Goal: Task Accomplishment & Management: Use online tool/utility

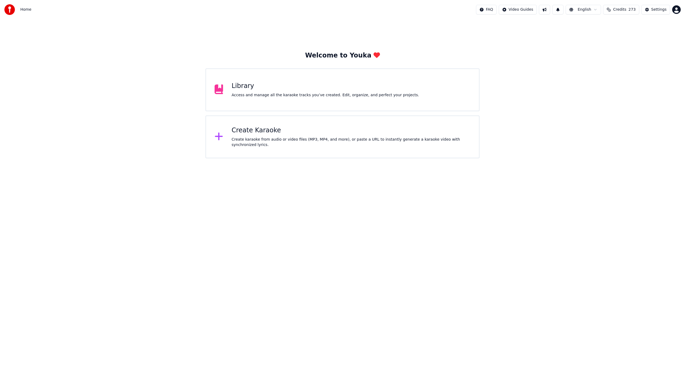
click at [263, 135] on div "Create Karaoke" at bounding box center [351, 130] width 239 height 9
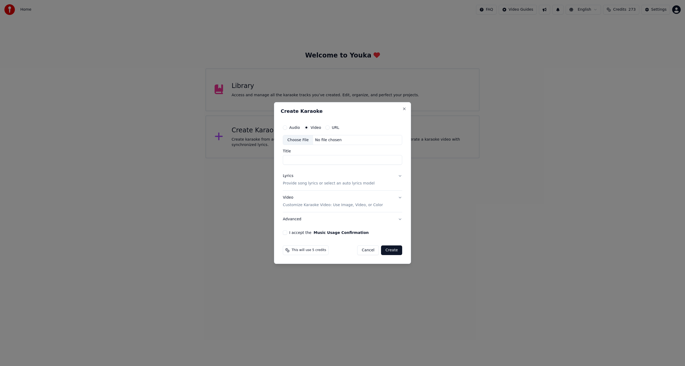
click at [315, 128] on label "Video" at bounding box center [316, 128] width 10 height 4
click at [308, 128] on button "Video" at bounding box center [306, 127] width 4 height 4
click at [299, 139] on div "Choose File" at bounding box center [298, 140] width 30 height 10
type input "**********"
click at [399, 177] on button "Lyrics Provide song lyrics or select an auto lyrics model" at bounding box center [342, 179] width 121 height 21
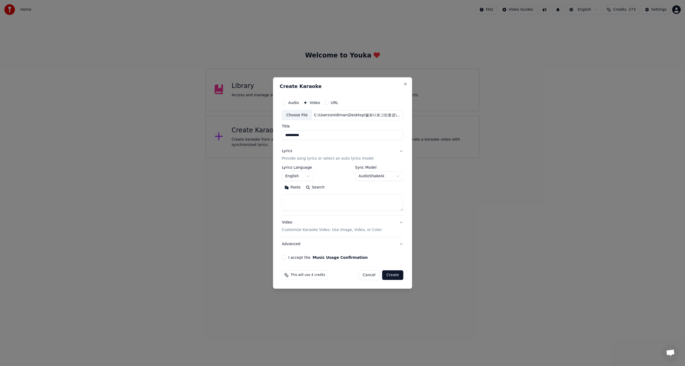
click at [293, 177] on button "English" at bounding box center [298, 177] width 32 height 10
select select "**"
click at [397, 158] on body "**********" at bounding box center [342, 79] width 685 height 158
select select "**********"
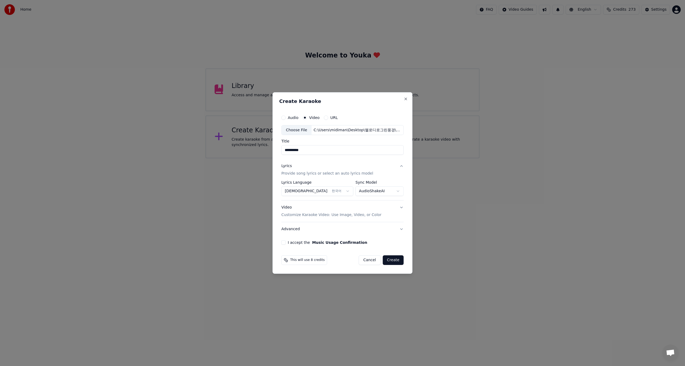
click at [284, 243] on button "I accept the Music Usage Confirmation" at bounding box center [283, 243] width 4 height 4
click at [395, 260] on button "Create" at bounding box center [393, 260] width 21 height 10
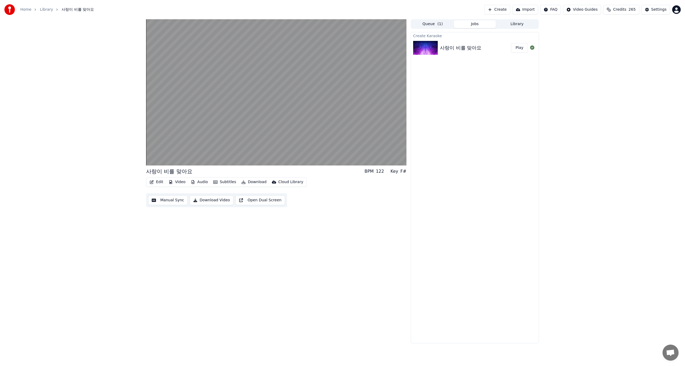
click at [159, 182] on button "Edit" at bounding box center [156, 181] width 18 height 7
click at [163, 193] on div "Edit Lyrics" at bounding box center [167, 193] width 19 height 5
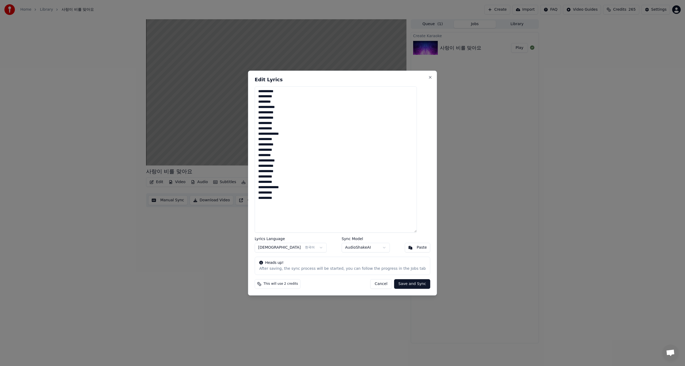
drag, startPoint x: 313, startPoint y: 206, endPoint x: 265, endPoint y: 89, distance: 126.6
click at [265, 89] on textarea "**********" at bounding box center [336, 159] width 162 height 147
click at [277, 103] on textarea at bounding box center [336, 159] width 162 height 147
paste textarea "**********"
type textarea "**********"
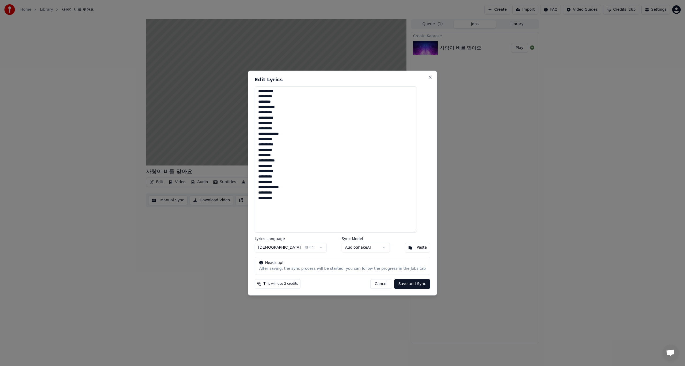
click at [405, 284] on button "Save and Sync" at bounding box center [412, 284] width 36 height 10
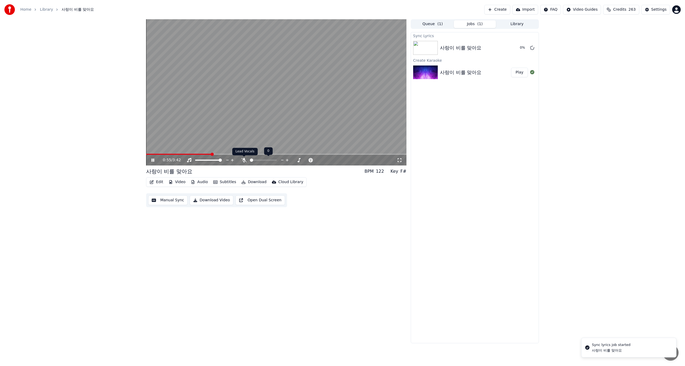
click at [243, 161] on icon at bounding box center [243, 160] width 5 height 4
click at [520, 48] on button "Play" at bounding box center [519, 48] width 17 height 10
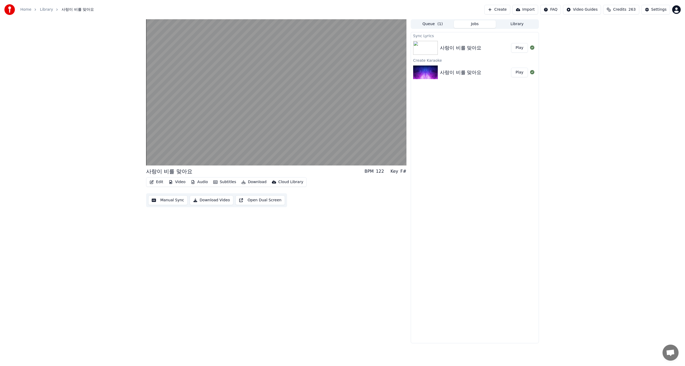
click at [170, 201] on button "Manual Sync" at bounding box center [167, 201] width 39 height 10
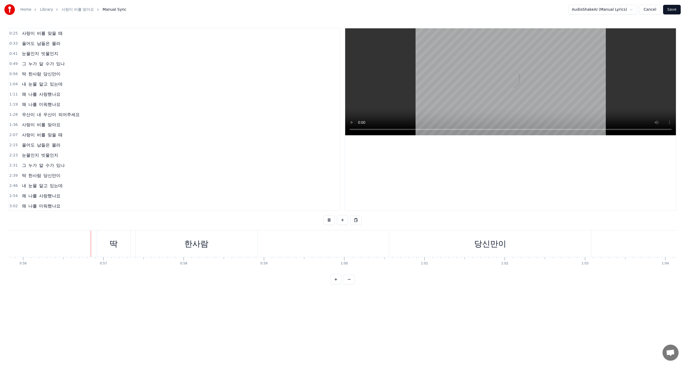
scroll to position [0, 4485]
click at [287, 239] on div "딱 한사람 당신만이" at bounding box center [339, 244] width 495 height 26
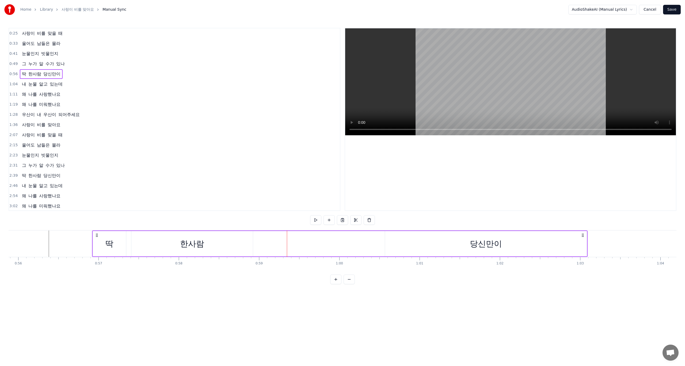
click at [440, 246] on div "당신만이" at bounding box center [486, 243] width 202 height 25
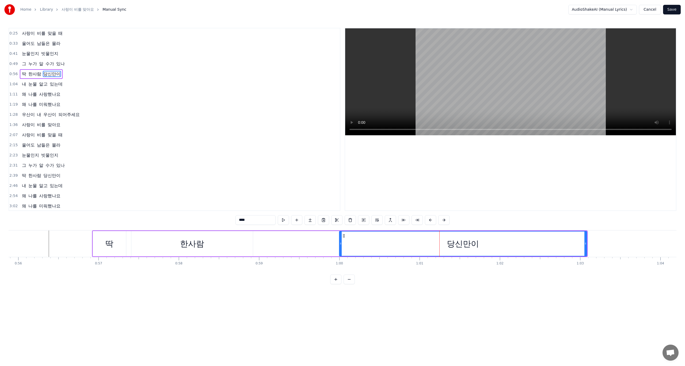
drag, startPoint x: 386, startPoint y: 246, endPoint x: 338, endPoint y: 246, distance: 47.9
click at [339, 246] on div at bounding box center [340, 244] width 2 height 24
click at [213, 247] on div "한사람" at bounding box center [191, 243] width 121 height 25
type input "***"
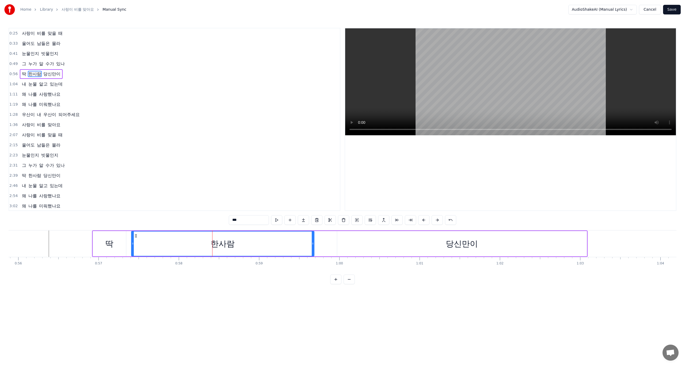
drag, startPoint x: 252, startPoint y: 246, endPoint x: 313, endPoint y: 242, distance: 61.3
click at [313, 242] on icon at bounding box center [313, 244] width 2 height 4
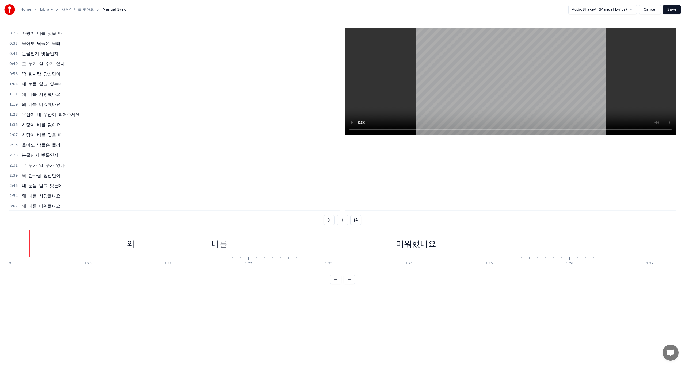
scroll to position [0, 6336]
click at [406, 250] on div "미워했나요" at bounding box center [422, 244] width 40 height 12
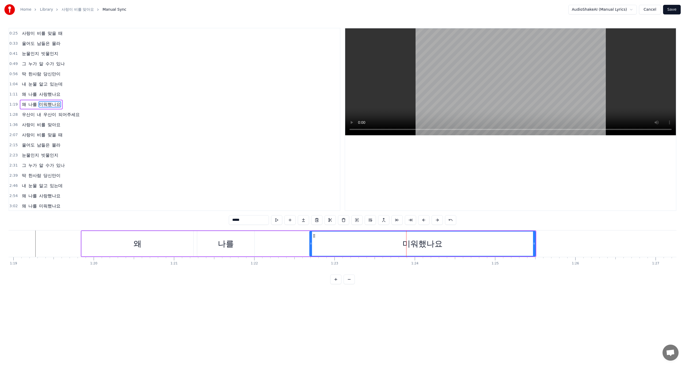
click at [274, 245] on div "왜 나를 미워했나요" at bounding box center [308, 244] width 455 height 26
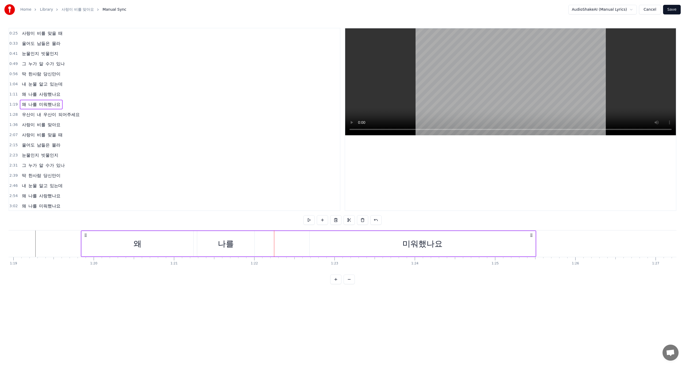
click at [247, 245] on div "나를" at bounding box center [225, 243] width 57 height 25
click at [302, 246] on div "왜 나를 미워했나요" at bounding box center [308, 244] width 455 height 26
click at [314, 244] on div "미워했나요" at bounding box center [423, 243] width 226 height 25
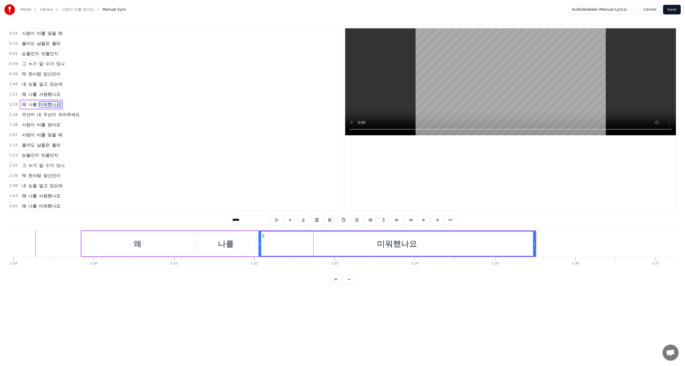
drag, startPoint x: 310, startPoint y: 245, endPoint x: 260, endPoint y: 245, distance: 50.8
click at [260, 245] on icon at bounding box center [260, 244] width 2 height 4
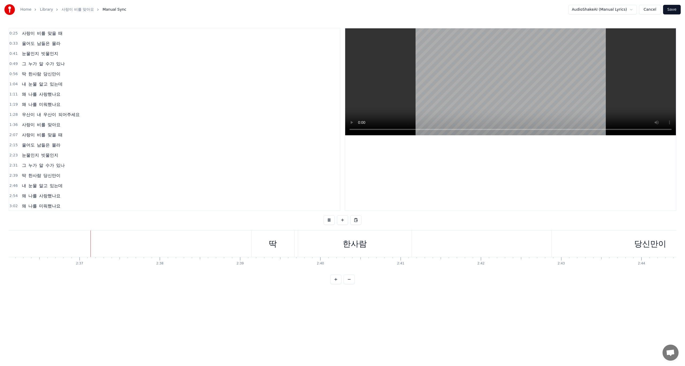
scroll to position [0, 12535]
click at [393, 247] on div "한사람" at bounding box center [349, 244] width 113 height 26
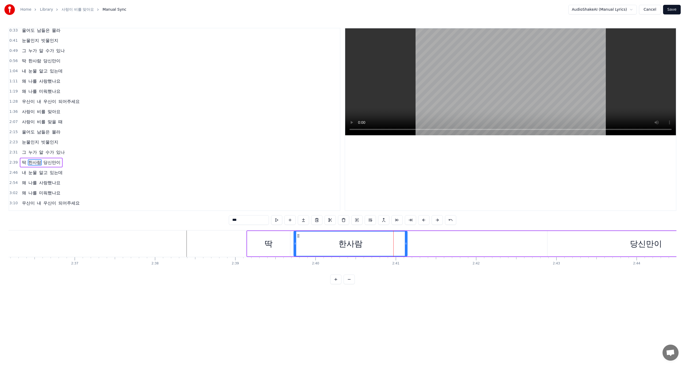
scroll to position [31, 0]
click at [532, 245] on div "딱 한사람 당신만이" at bounding box center [495, 244] width 499 height 26
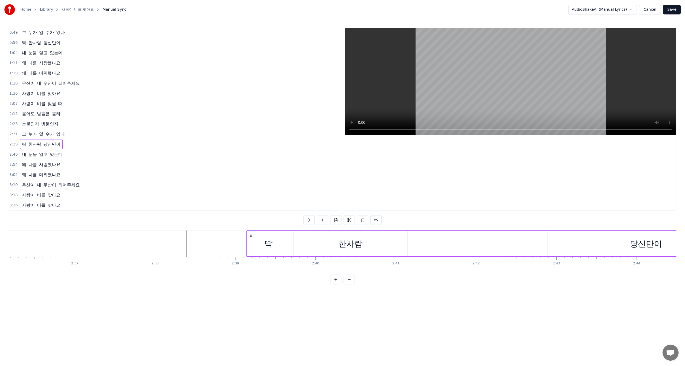
click at [576, 244] on div "당신만이" at bounding box center [645, 243] width 197 height 25
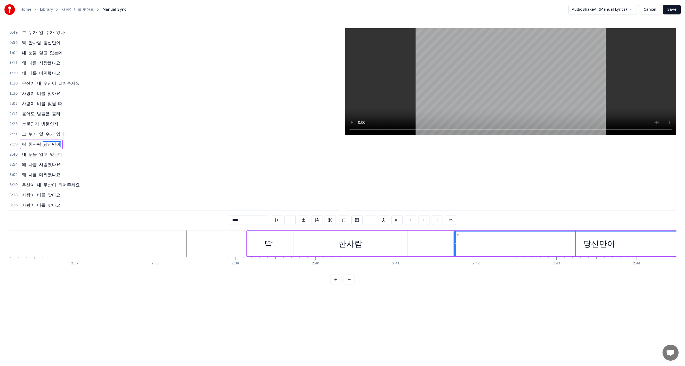
drag, startPoint x: 548, startPoint y: 246, endPoint x: 454, endPoint y: 247, distance: 93.6
click at [454, 247] on div at bounding box center [455, 244] width 2 height 24
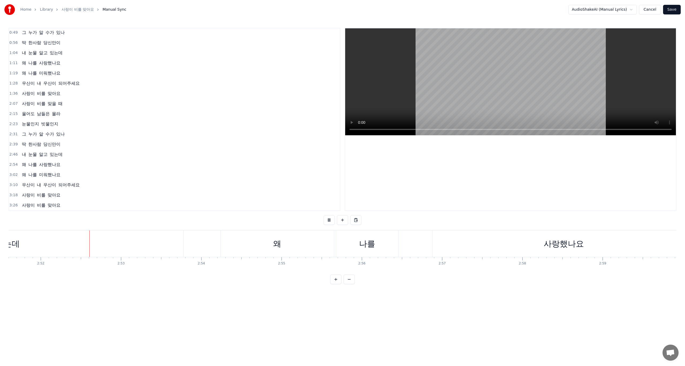
scroll to position [0, 13777]
click at [425, 247] on div "왜 나를 미워했나요" at bounding box center [457, 244] width 478 height 26
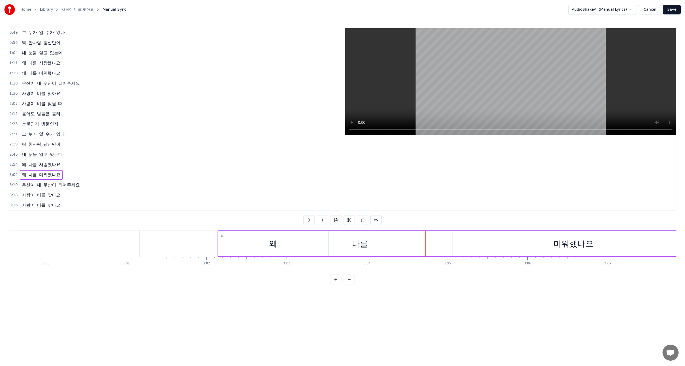
click at [475, 250] on div "미워했나요" at bounding box center [573, 243] width 242 height 25
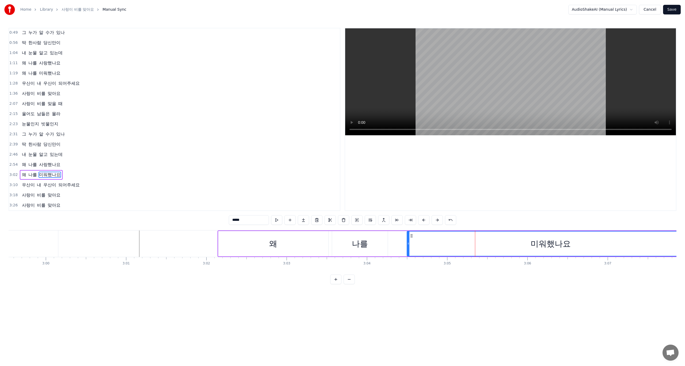
drag, startPoint x: 453, startPoint y: 246, endPoint x: 407, endPoint y: 246, distance: 46.6
click at [407, 246] on div at bounding box center [408, 244] width 2 height 24
click at [223, 245] on div "왜" at bounding box center [273, 243] width 110 height 25
type input "*"
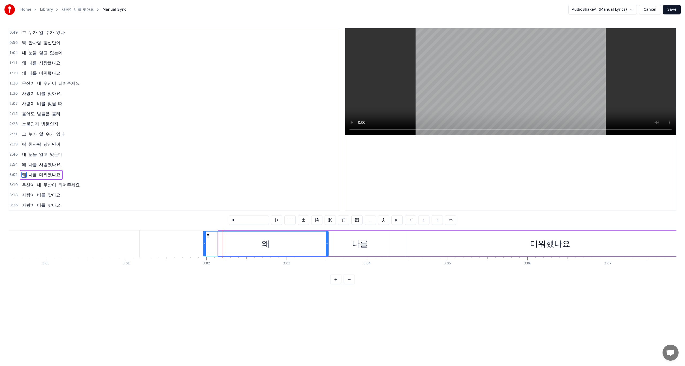
drag, startPoint x: 220, startPoint y: 245, endPoint x: 200, endPoint y: 245, distance: 20.1
click at [204, 245] on icon at bounding box center [205, 244] width 2 height 4
click at [194, 293] on html "Home Library 사랑이 비를 맞아요 Manual Sync AudioShakeAI (Manual Lyrics) Cancel Save 0:…" at bounding box center [342, 146] width 685 height 293
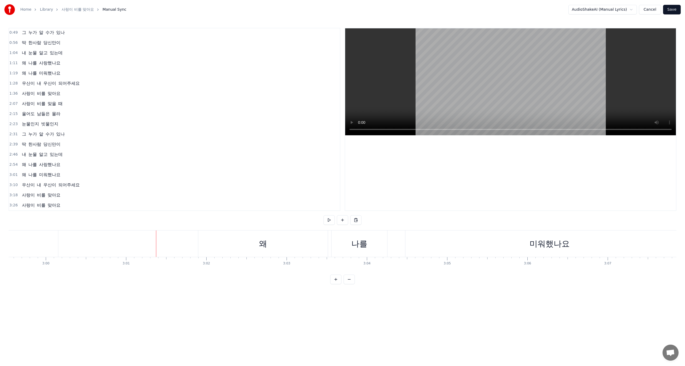
click at [674, 9] on button "Save" at bounding box center [672, 10] width 18 height 10
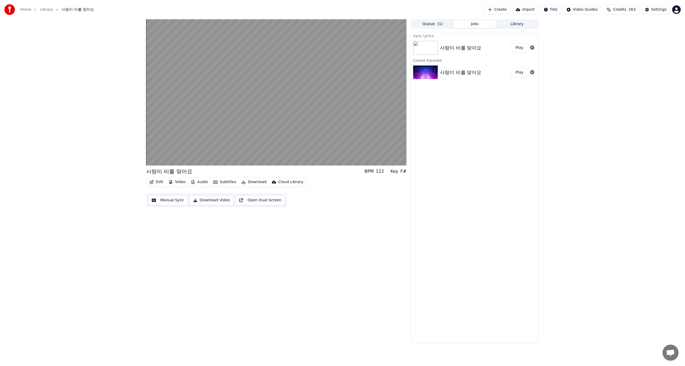
click at [210, 200] on button "Download Video" at bounding box center [212, 201] width 44 height 10
